Goal: Task Accomplishment & Management: Complete application form

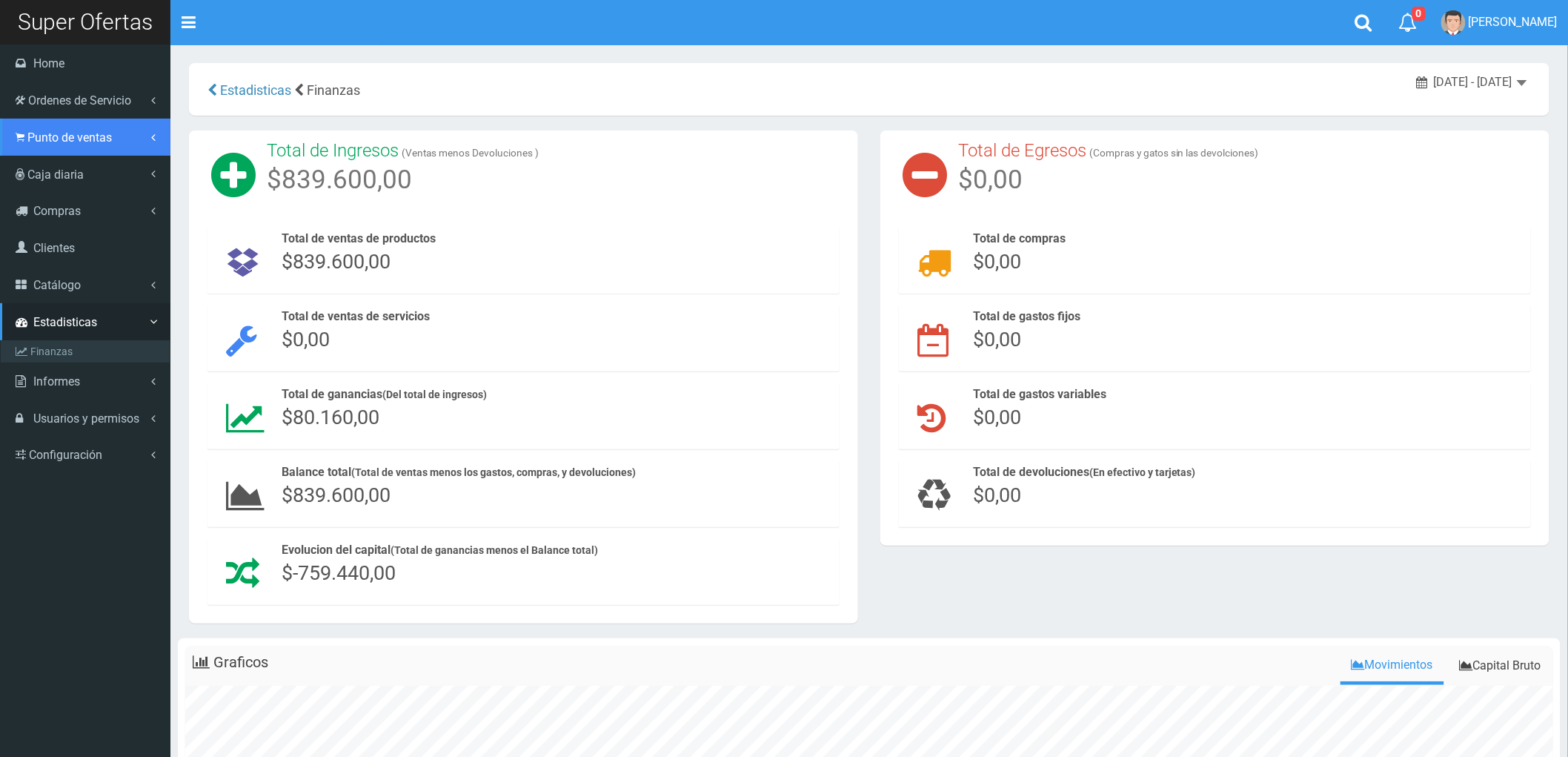
click at [64, 131] on span "Punto de ventas" at bounding box center [69, 137] width 84 height 14
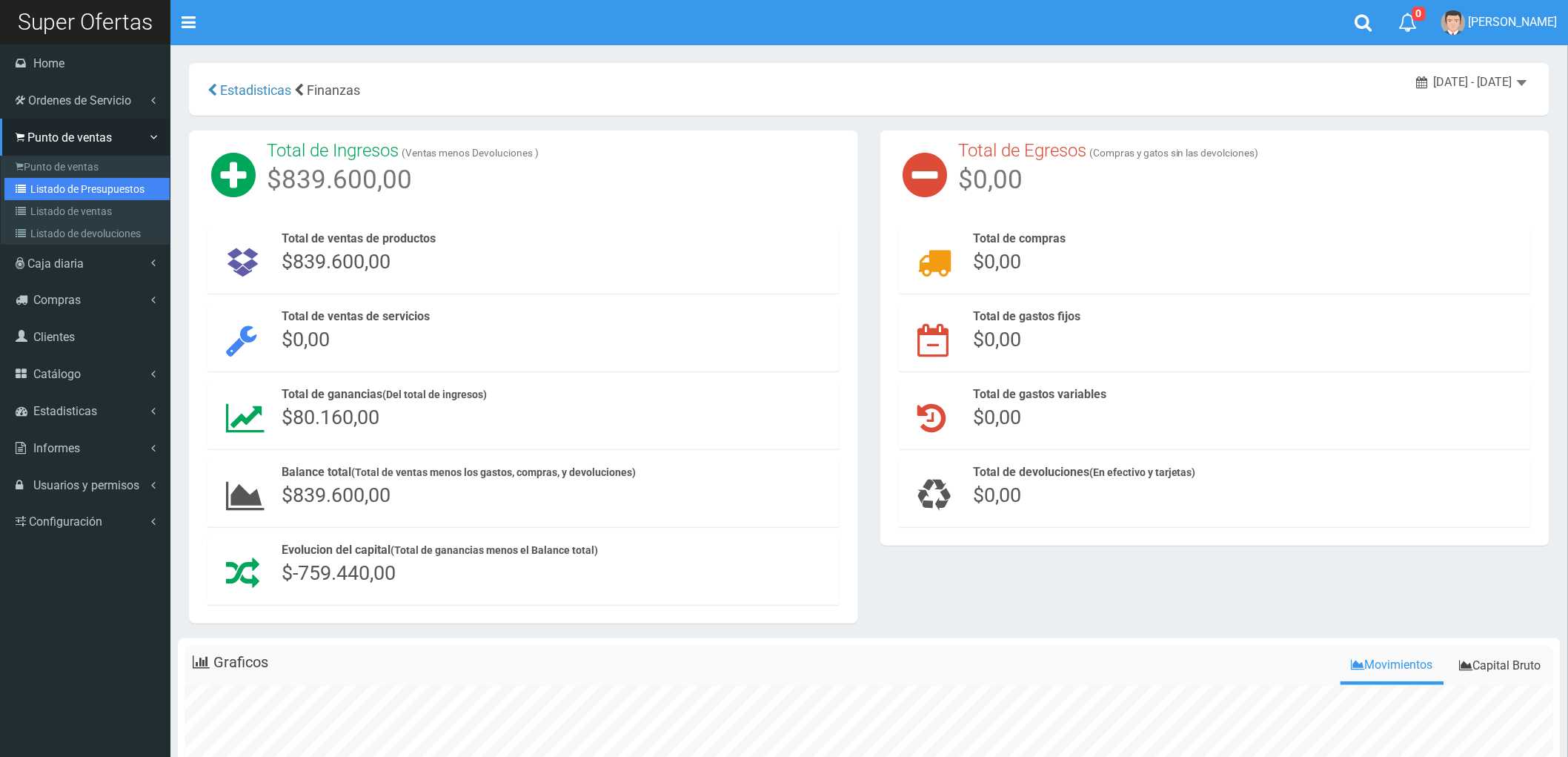
click at [50, 188] on link "Listado de Presupuestos" at bounding box center [87, 189] width 165 height 22
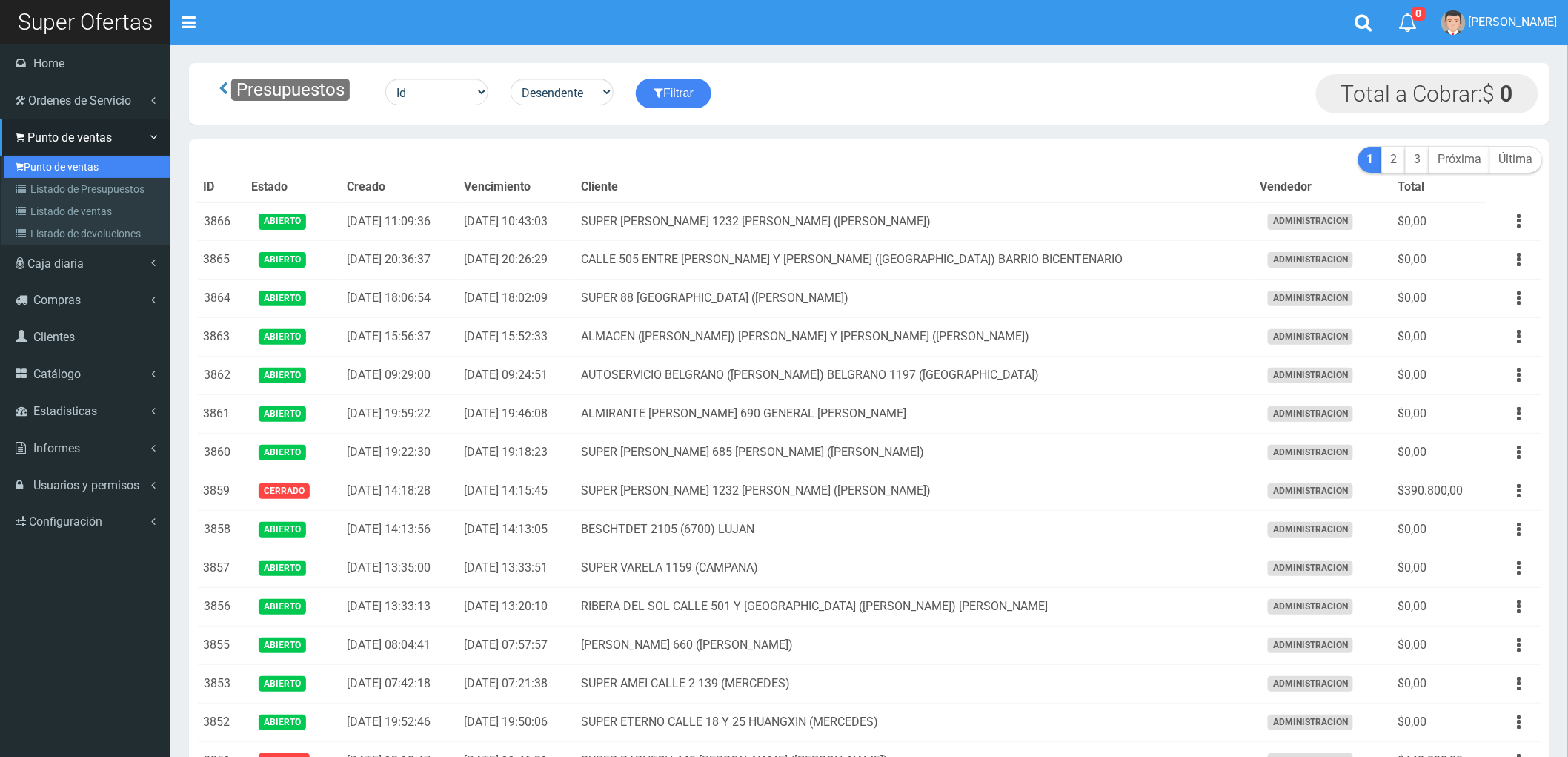
click at [66, 162] on link "Punto de ventas" at bounding box center [87, 167] width 165 height 22
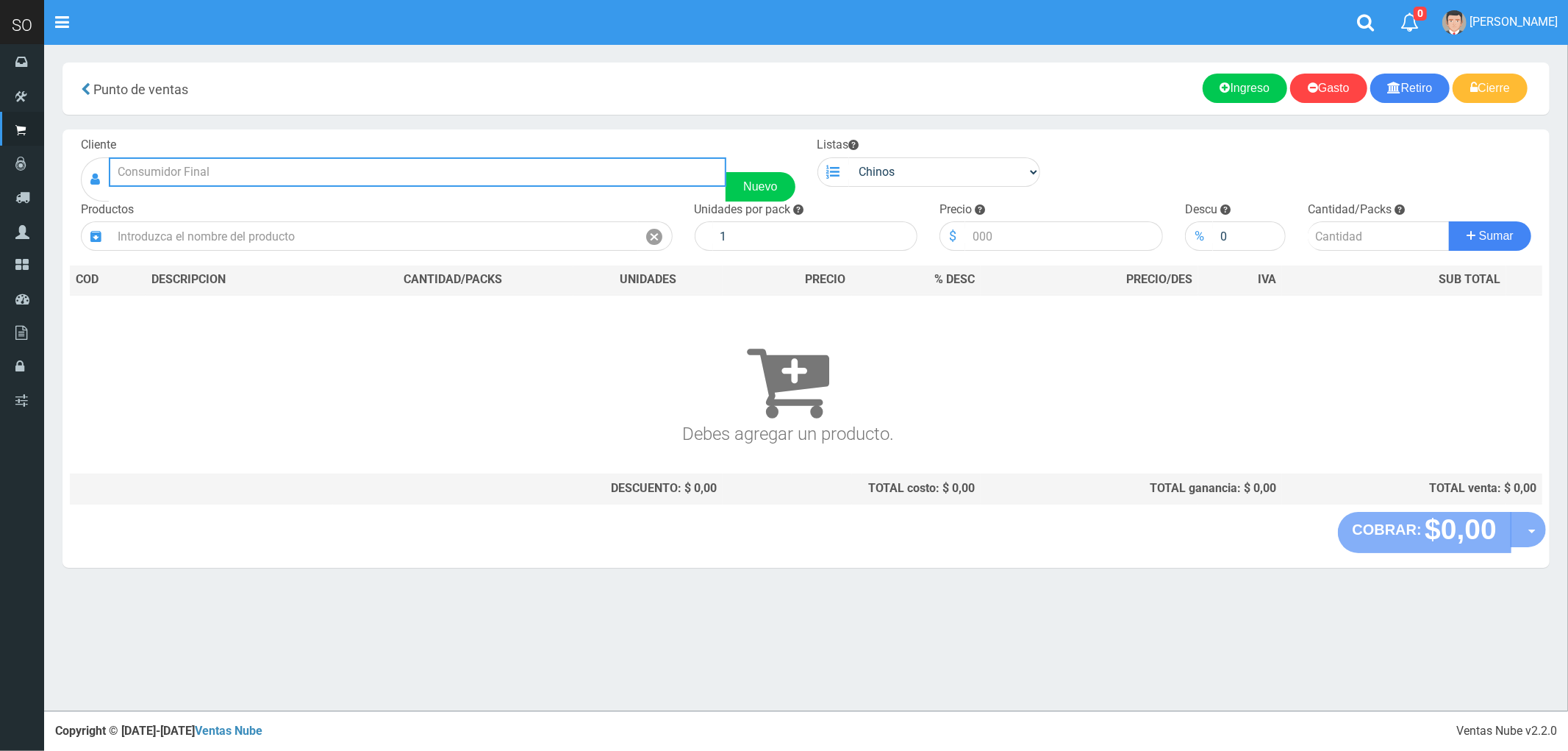
click at [160, 172] on input "text" at bounding box center [417, 172] width 618 height 30
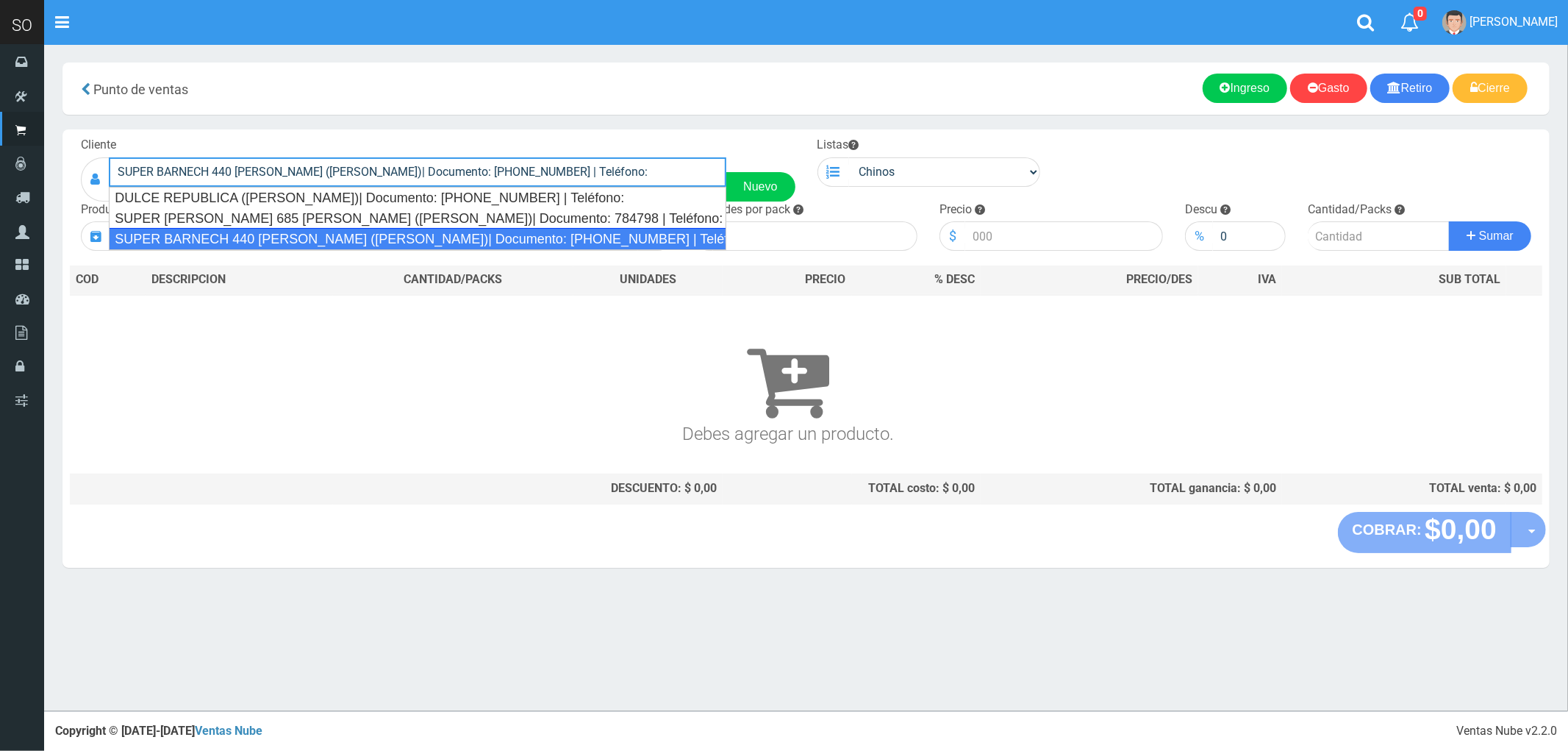
type input "SUPER BARNECH 440 MIRIAM (LUJAN)| Documento: 254587855 | Teléfono:"
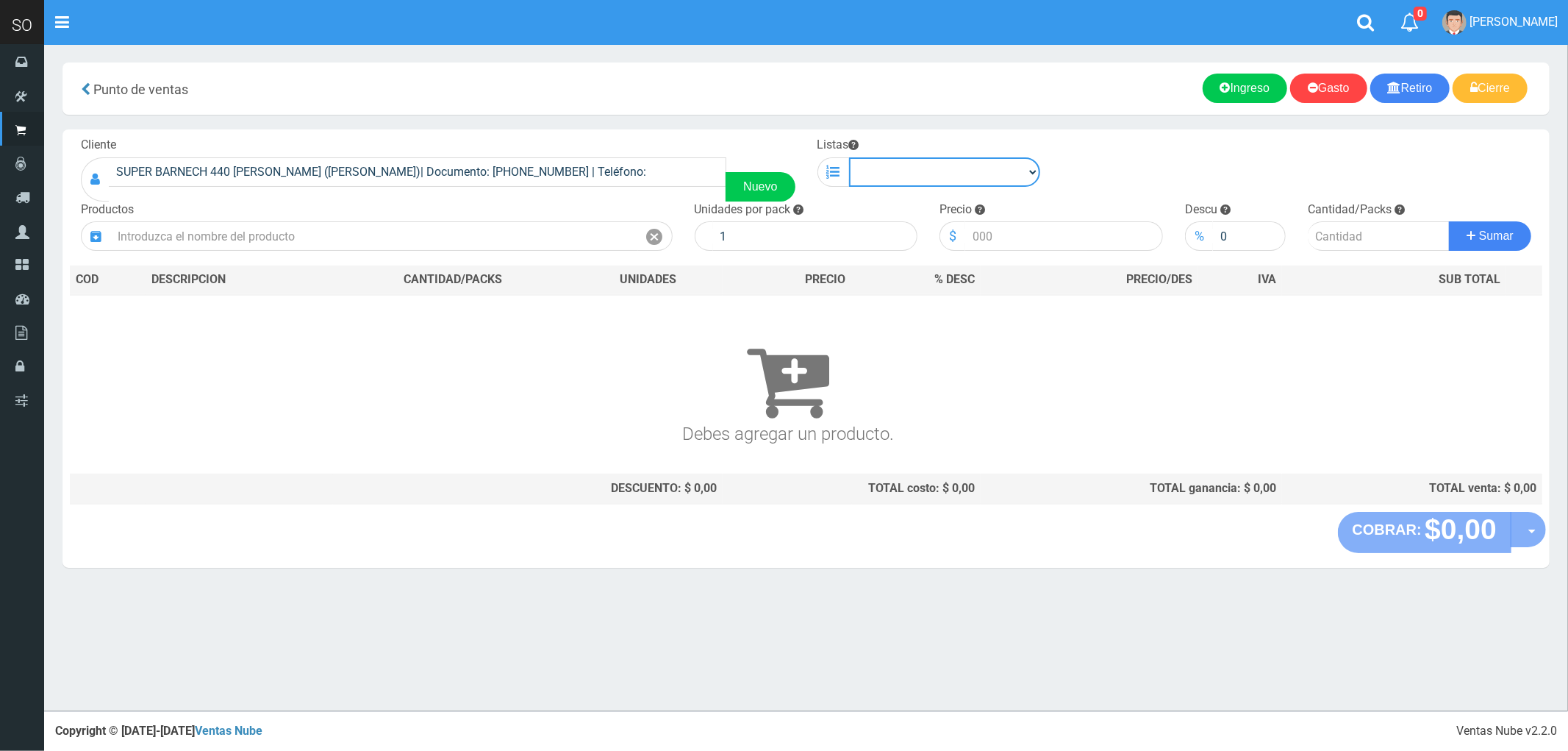
click at [886, 169] on select "Chinos . ." at bounding box center [945, 172] width 192 height 30
select select "1"
click at [849, 158] on select "Chinos . ." at bounding box center [945, 172] width 192 height 30
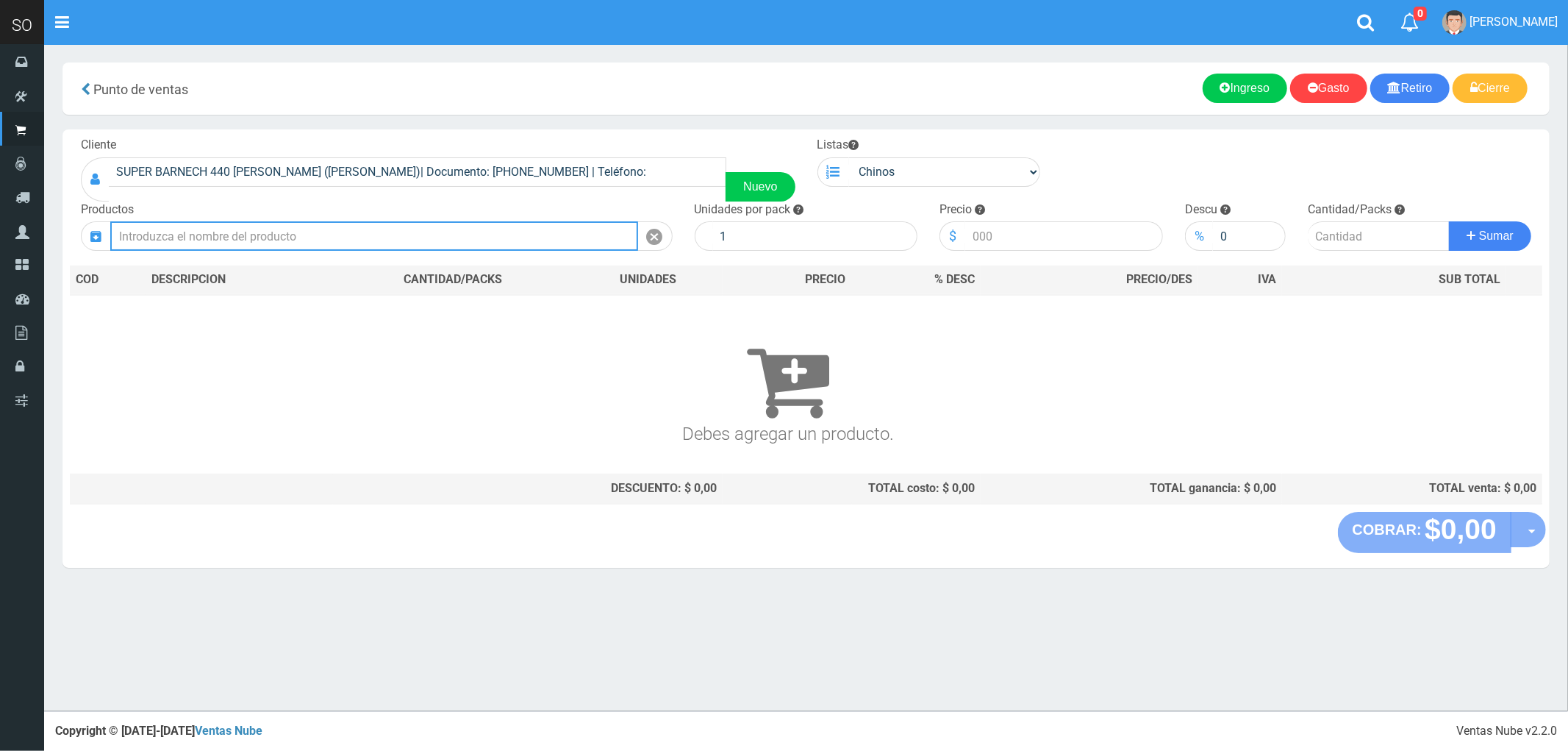
click at [467, 239] on input "text" at bounding box center [374, 236] width 528 height 30
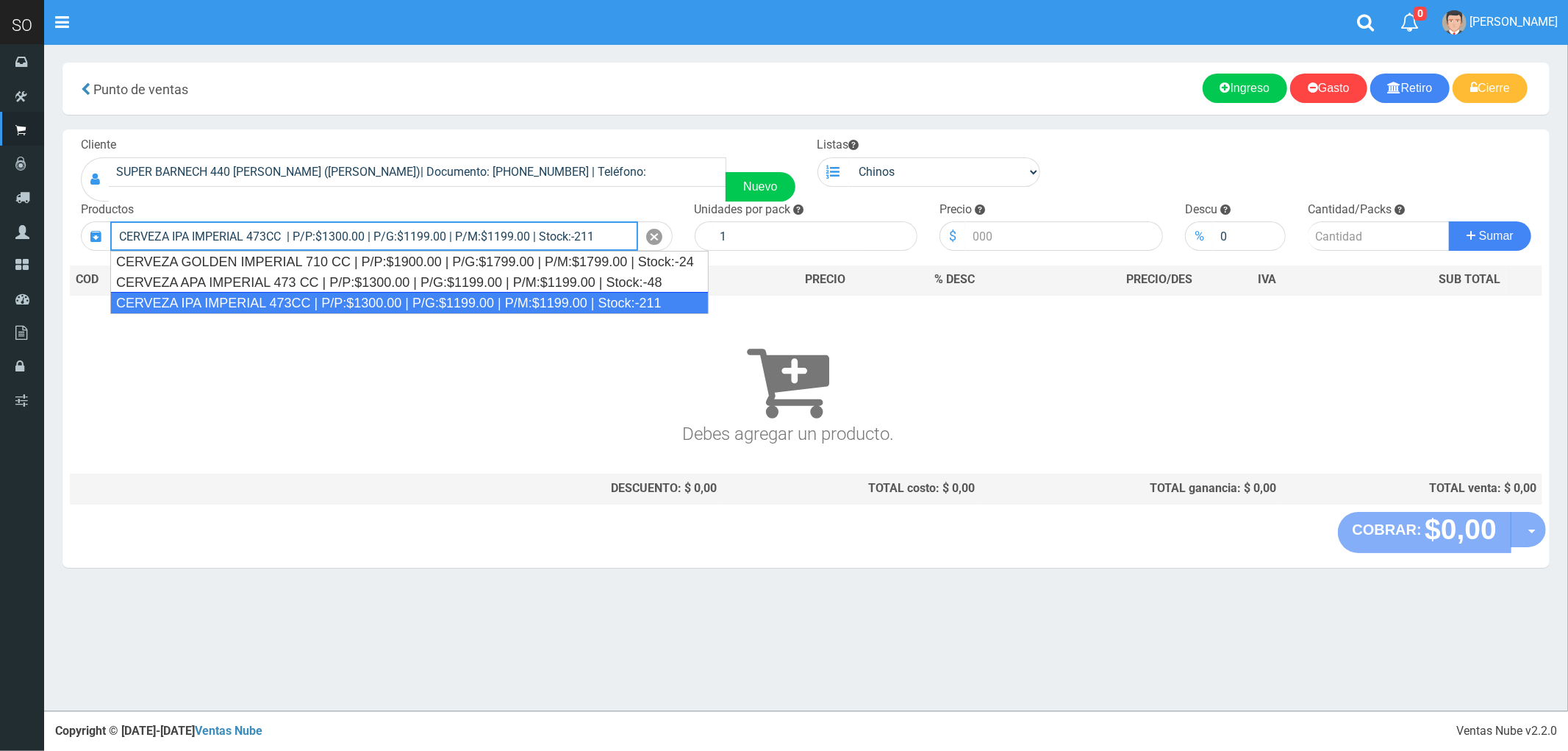
type input "CERVEZA IPA IMPERIAL 473CC | P/P:$1300.00 | P/G:$1199.00 | P/M:$1199.00 | Stock…"
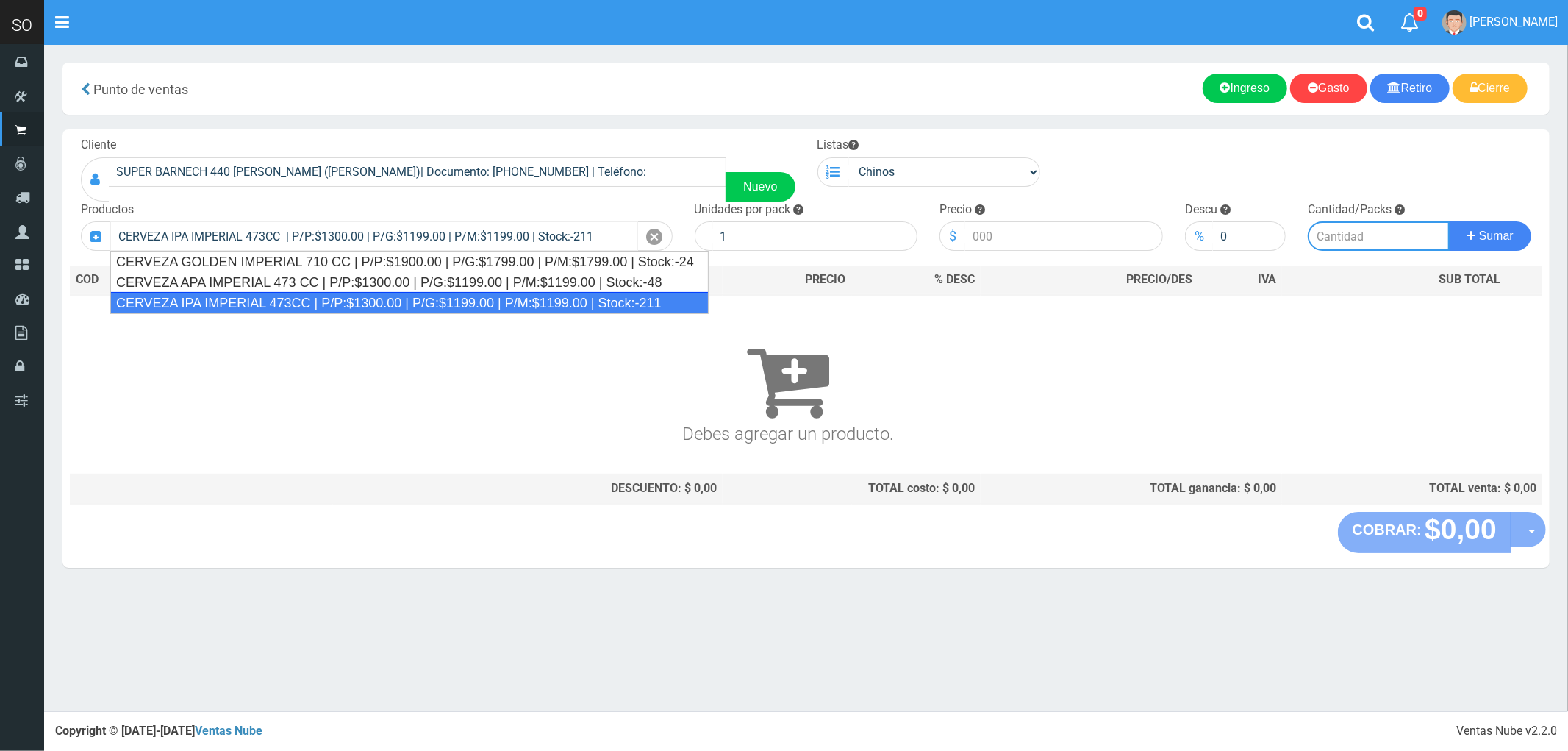
type input "24"
type input "1300.00"
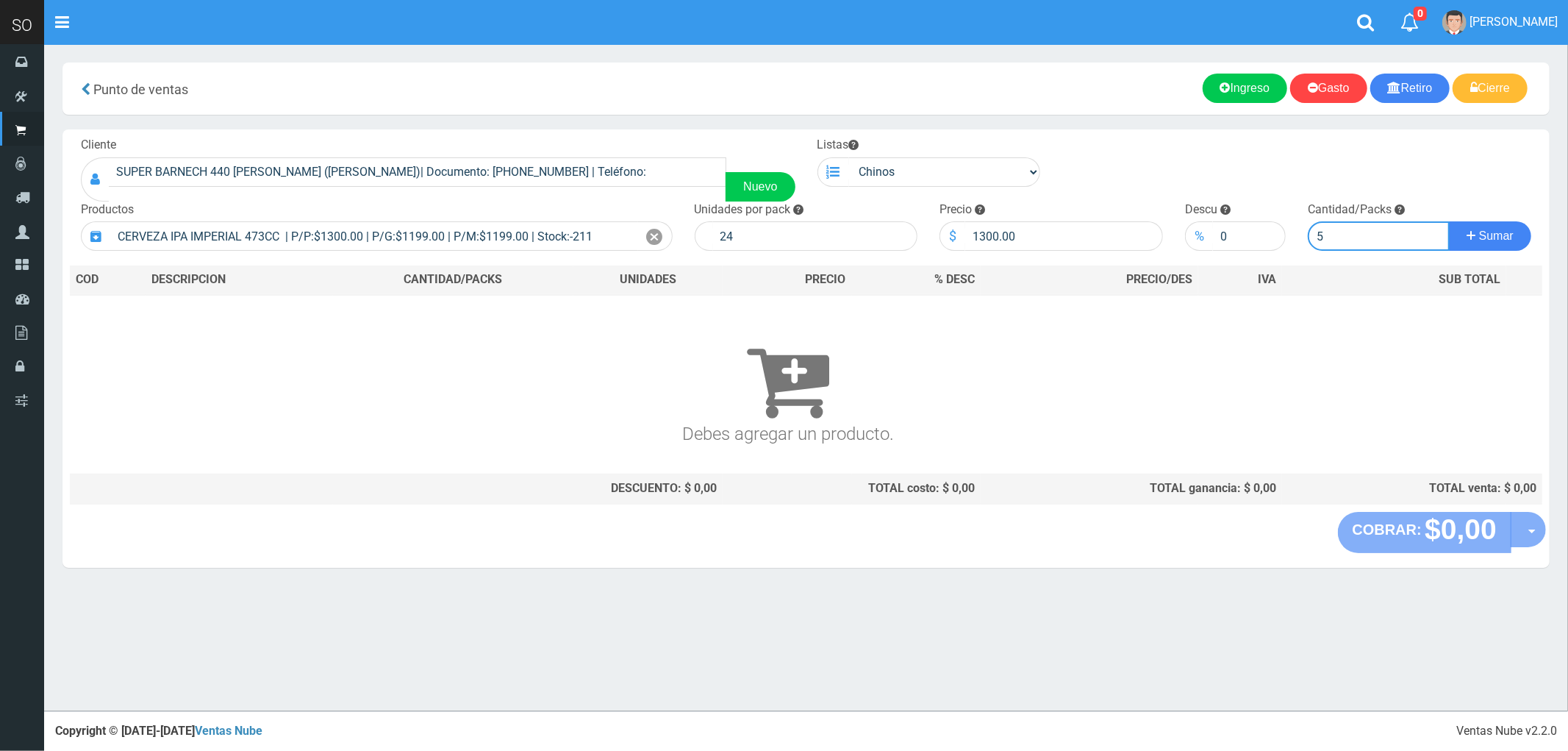
type input "5"
click at [1449, 222] on button "Sumar" at bounding box center [1490, 236] width 83 height 30
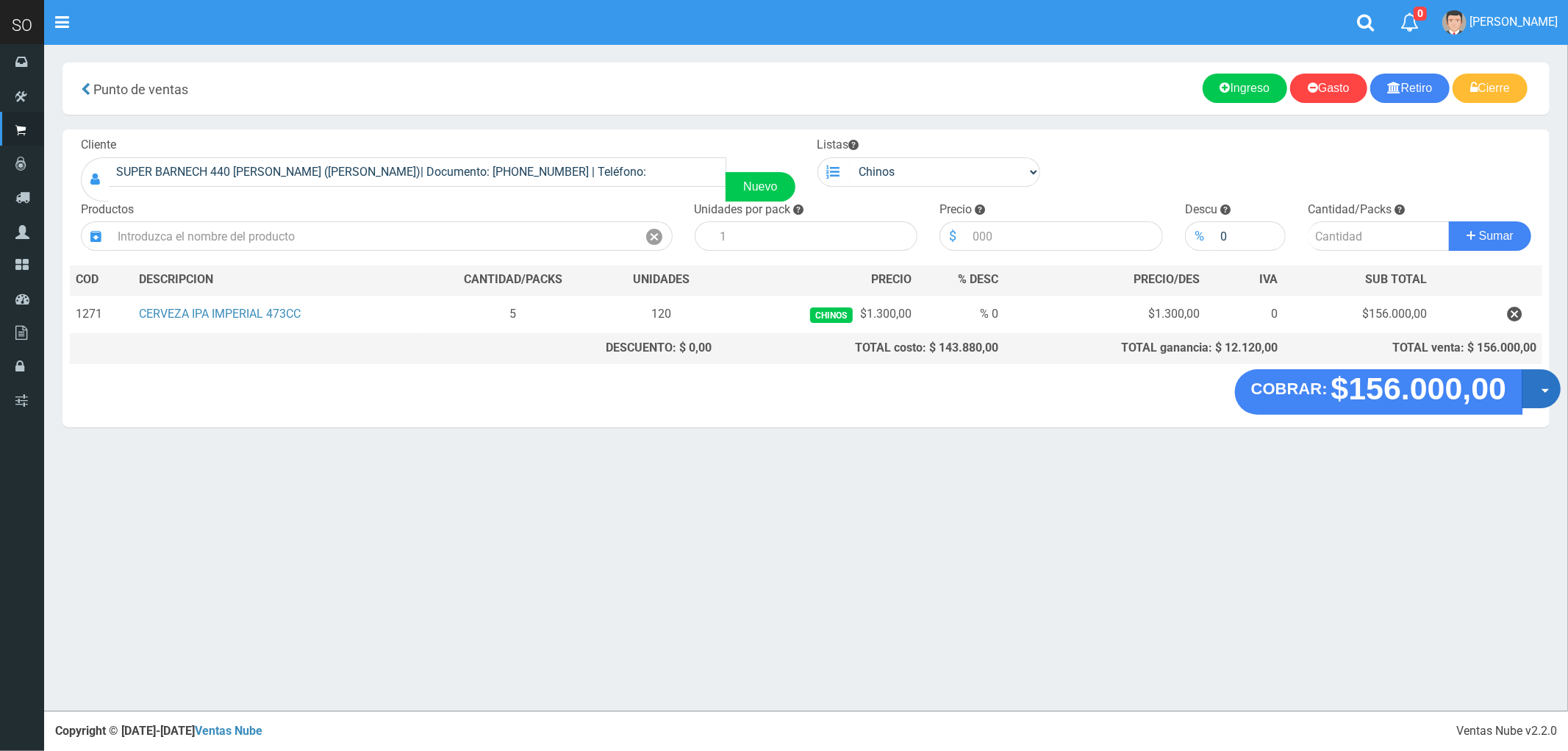
click at [1544, 393] on span "button" at bounding box center [1546, 390] width 8 height 5
click at [1474, 439] on link "Crear presupuesto" at bounding box center [1495, 426] width 132 height 33
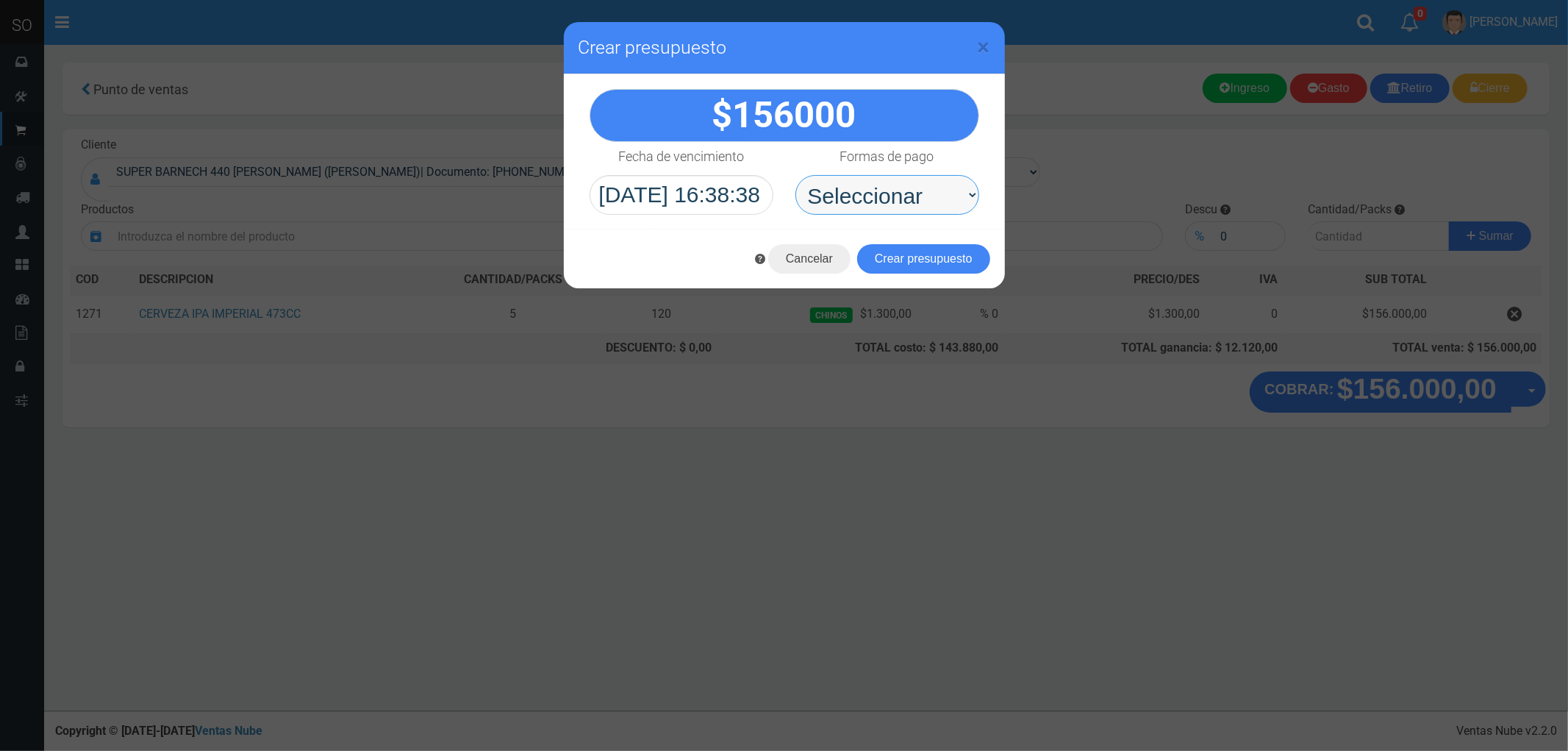
click at [899, 199] on select "Seleccionar Efectivo Tarjeta de Crédito Depósito Débito" at bounding box center [887, 195] width 184 height 40
select select "Efectivo"
click at [796, 175] on select "Seleccionar Efectivo Tarjeta de Crédito Depósito Débito" at bounding box center [887, 195] width 184 height 40
click at [937, 264] on button "Crear presupuesto" at bounding box center [924, 259] width 134 height 30
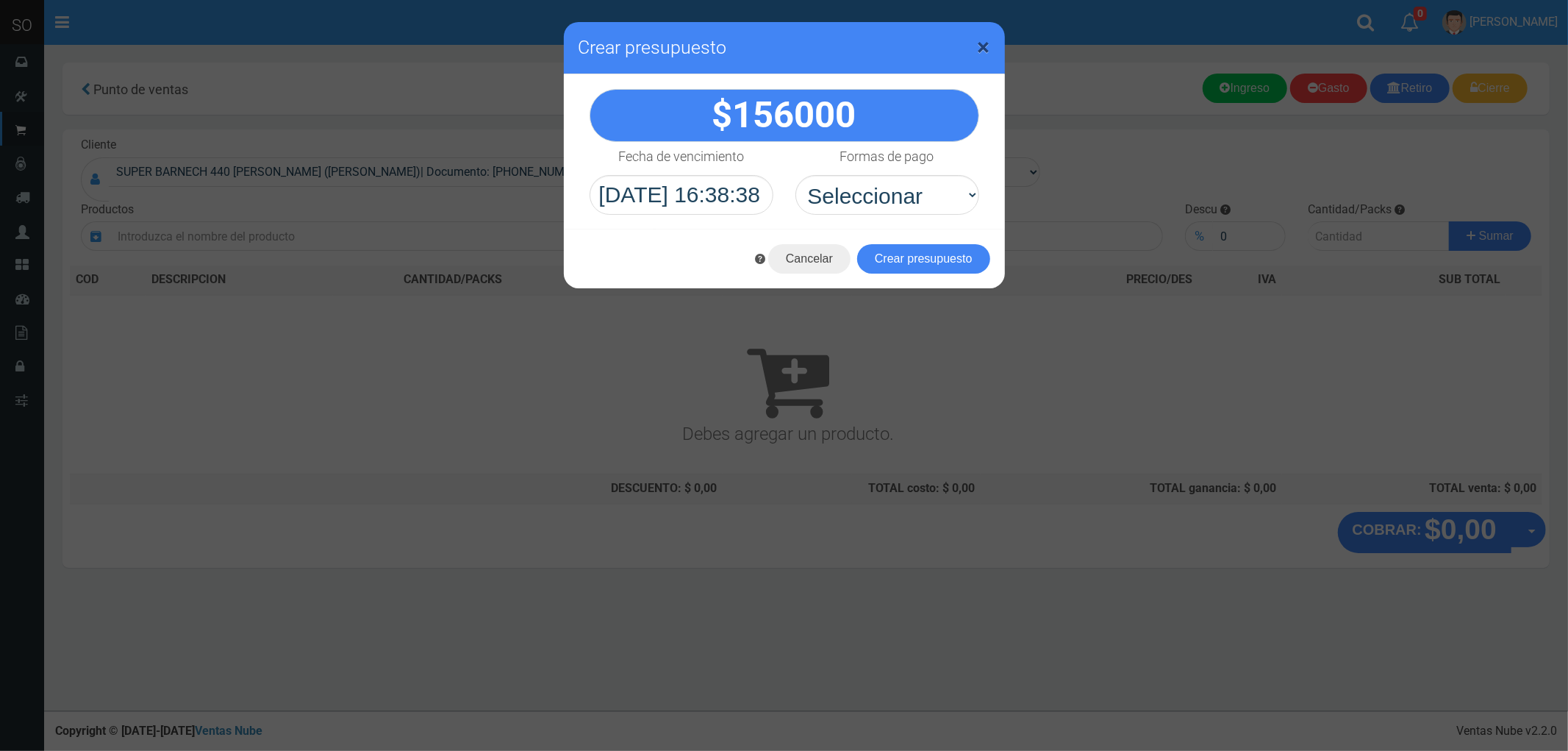
click at [988, 48] on span "×" at bounding box center [984, 47] width 12 height 28
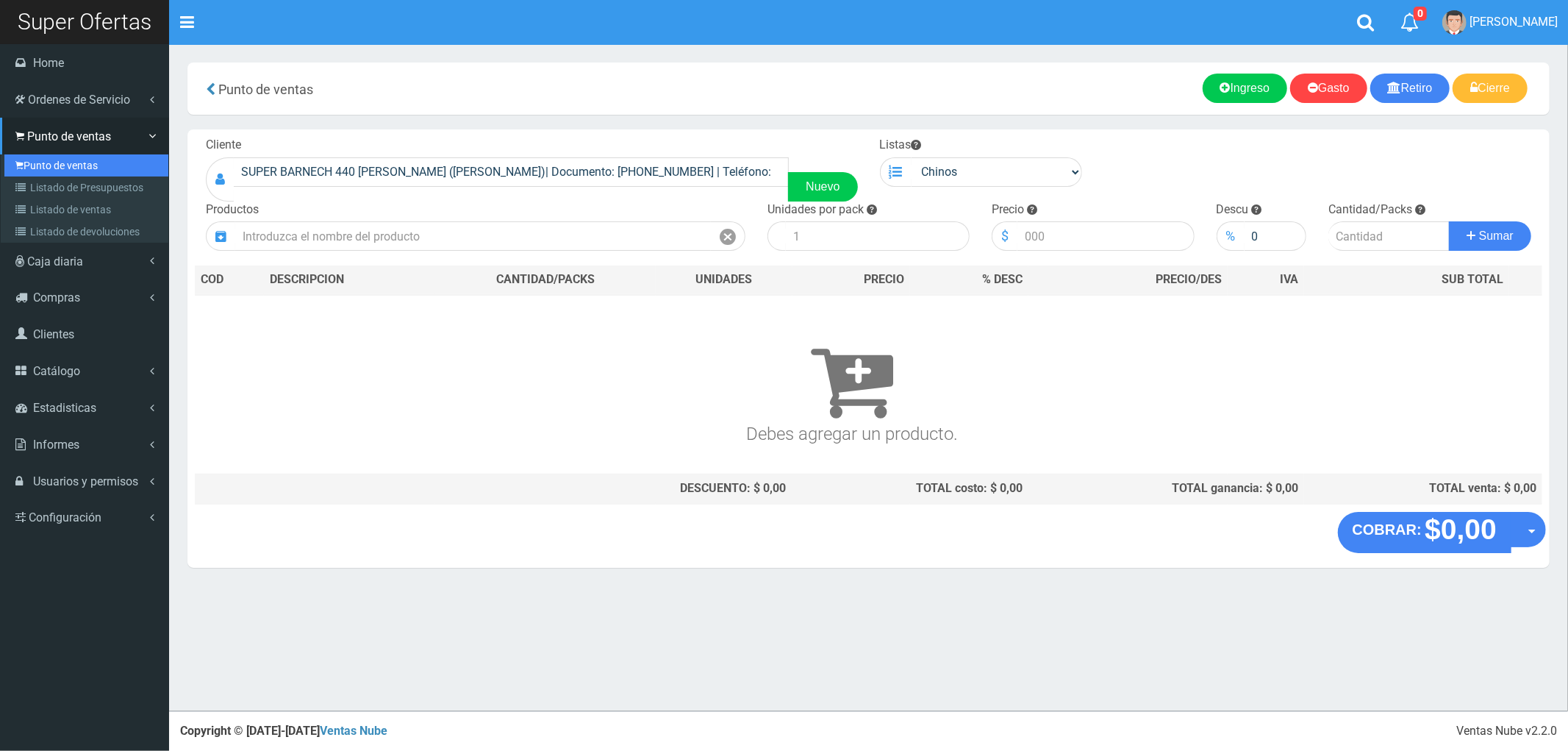
click at [80, 172] on link "Punto de ventas" at bounding box center [86, 166] width 164 height 22
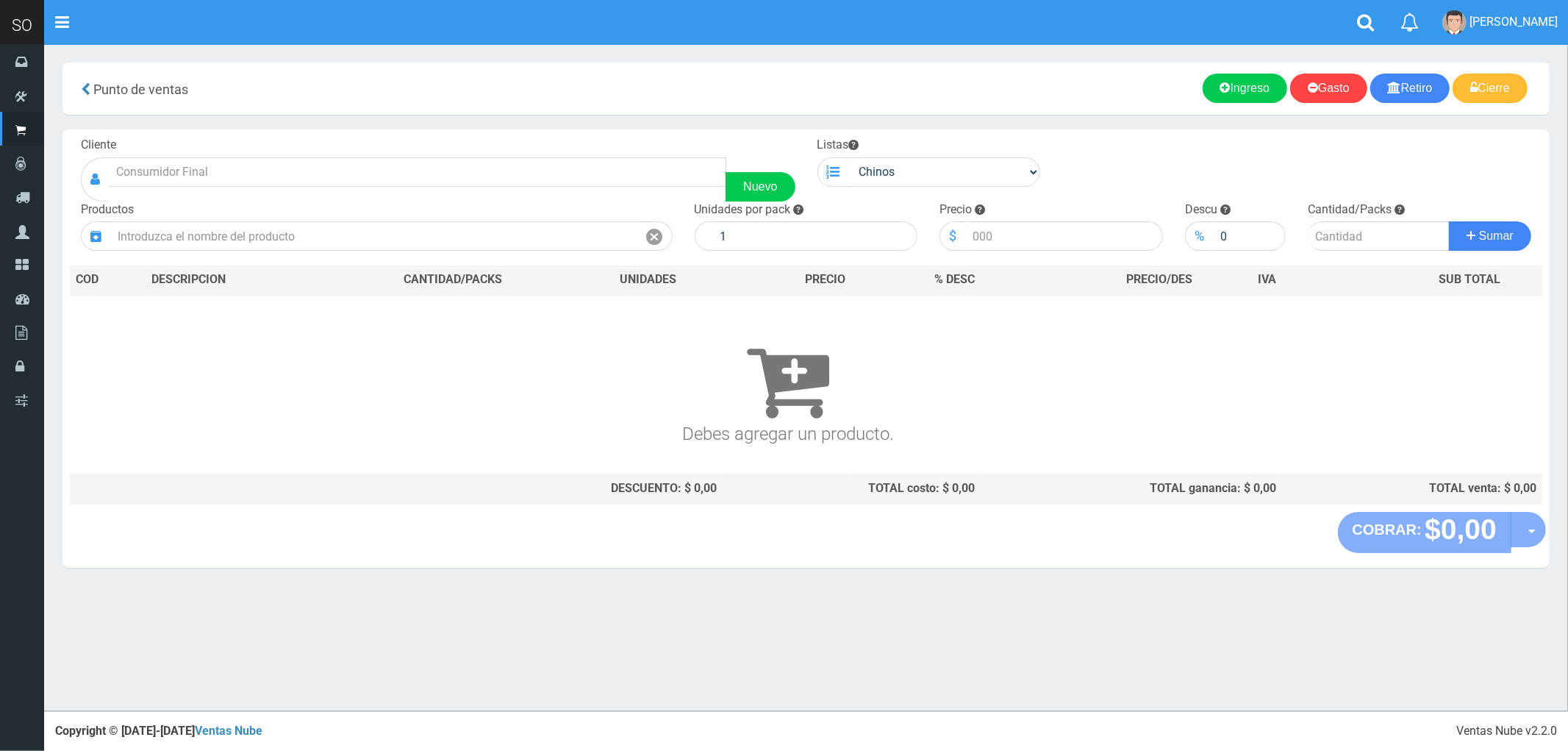
click at [83, 186] on div at bounding box center [95, 180] width 28 height 45
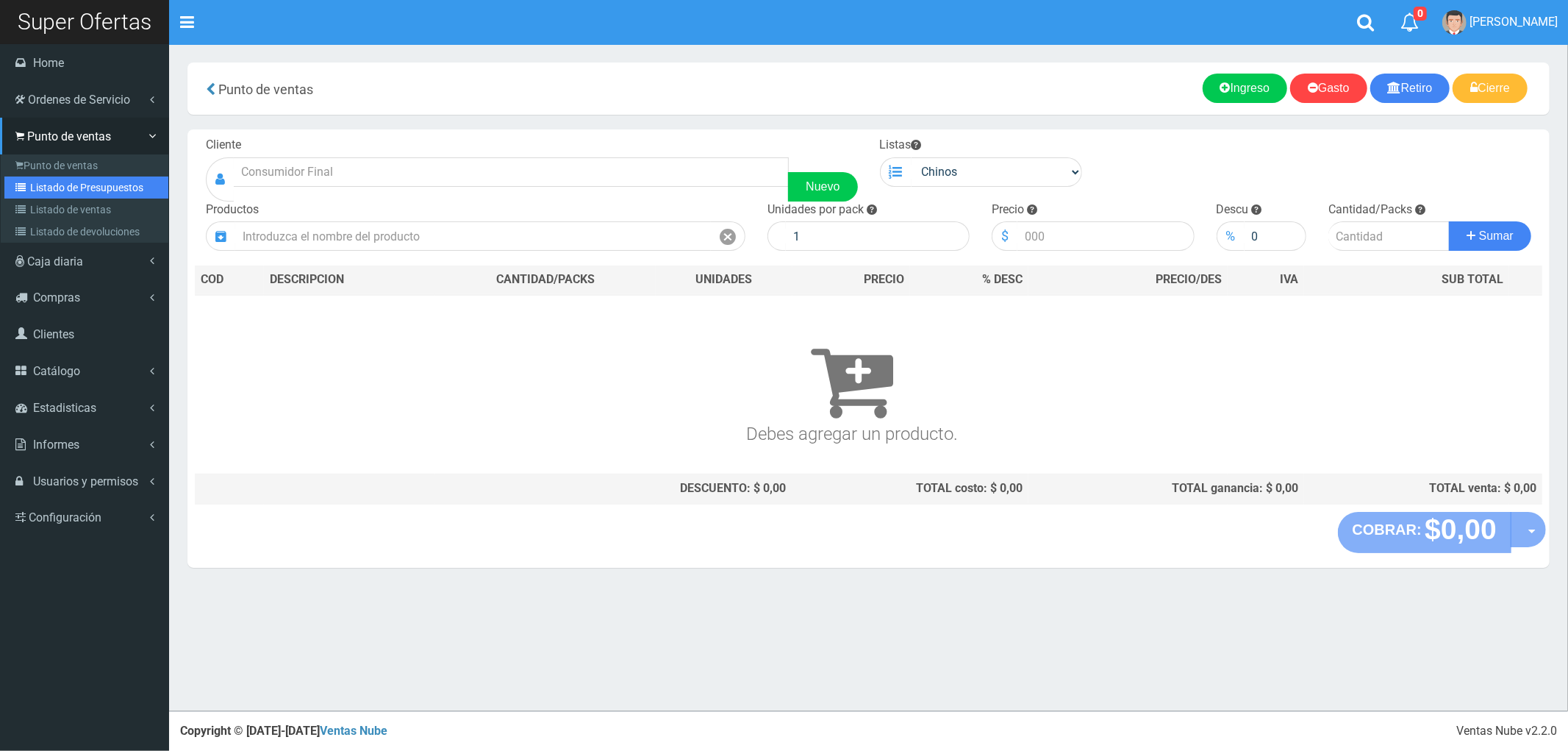
click at [72, 183] on link "Listado de Presupuestos" at bounding box center [86, 187] width 164 height 22
